Goal: Find specific page/section: Find specific page/section

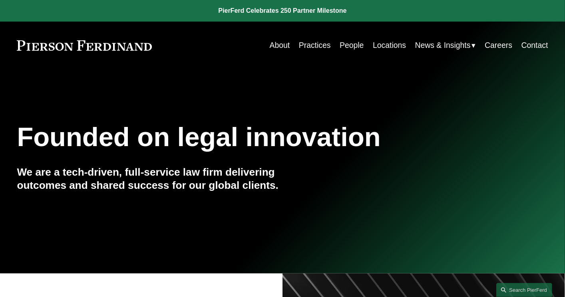
click at [489, 43] on link "Careers" at bounding box center [499, 46] width 28 height 16
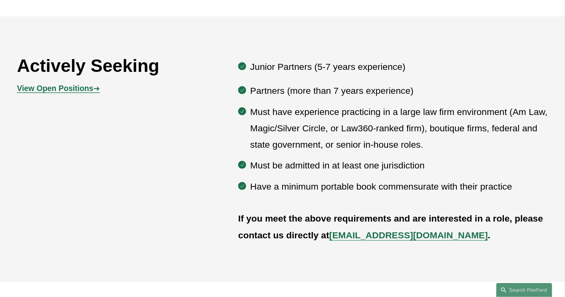
scroll to position [398, 0]
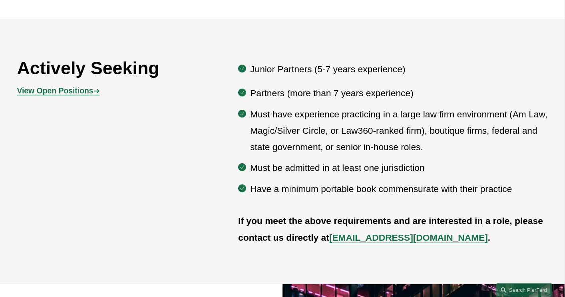
click at [71, 95] on strong "View Open Positions" at bounding box center [55, 90] width 76 height 9
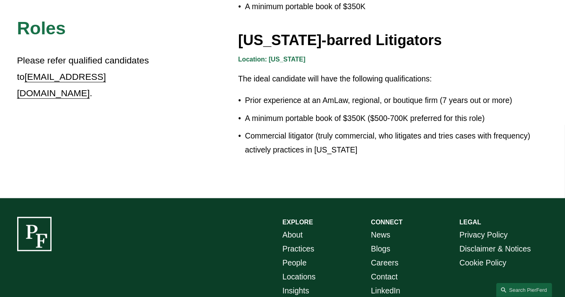
scroll to position [1399, 0]
